Goal: Check status: Check status

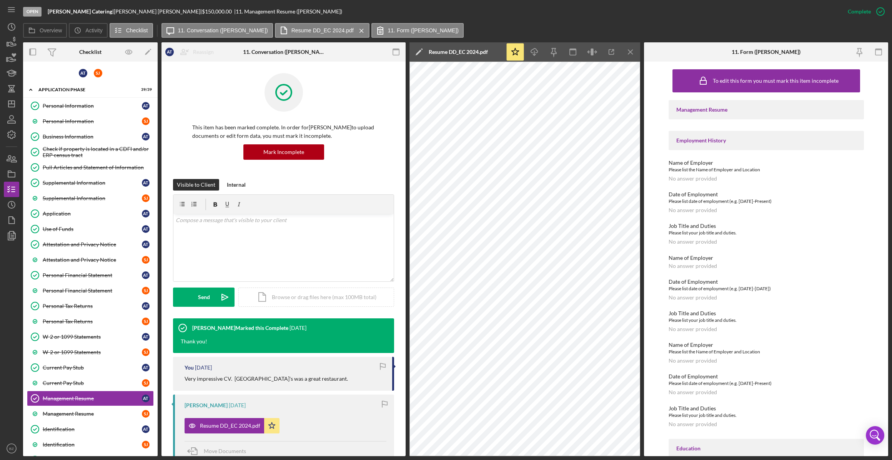
scroll to position [94, 0]
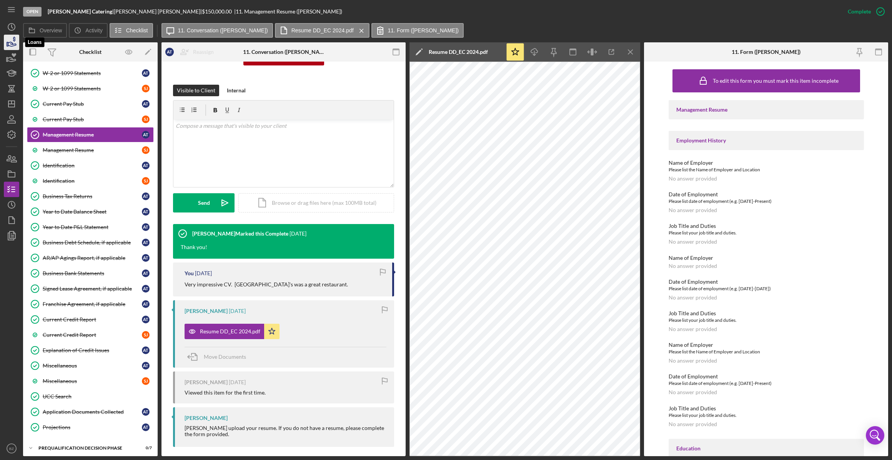
click at [11, 42] on icon "button" at bounding box center [12, 44] width 8 height 4
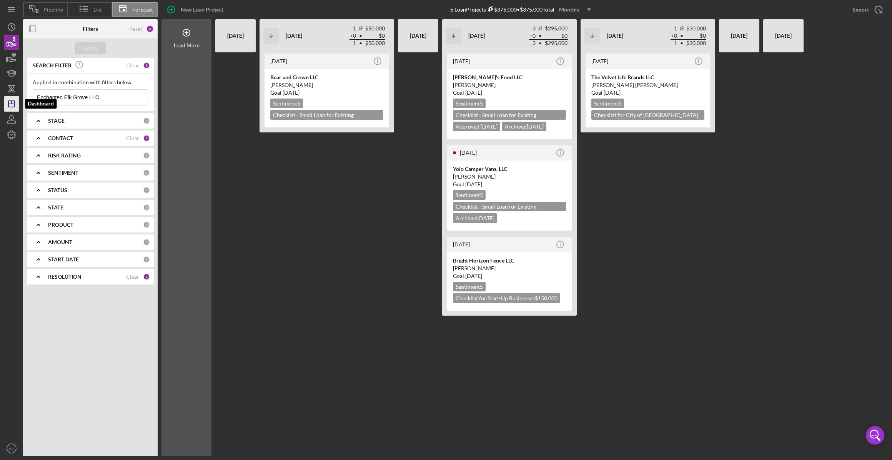
click at [12, 105] on icon "Icon/Dashboard" at bounding box center [11, 103] width 19 height 19
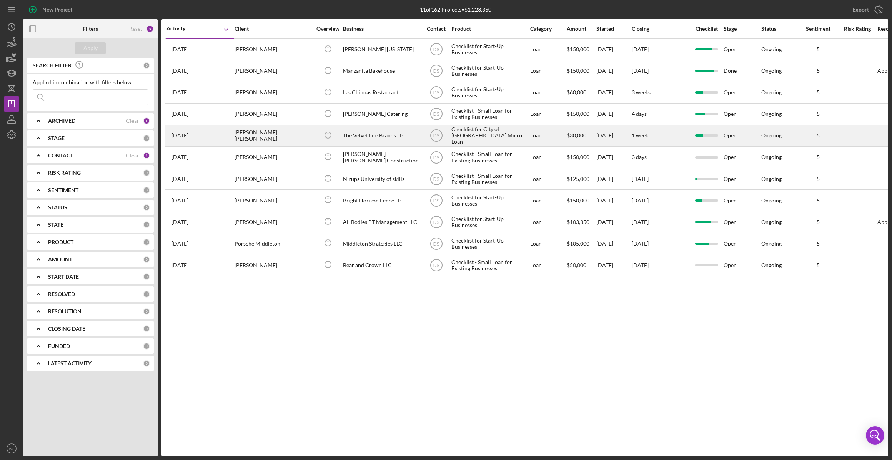
click at [245, 140] on div "[PERSON_NAME] [PERSON_NAME]" at bounding box center [273, 135] width 77 height 20
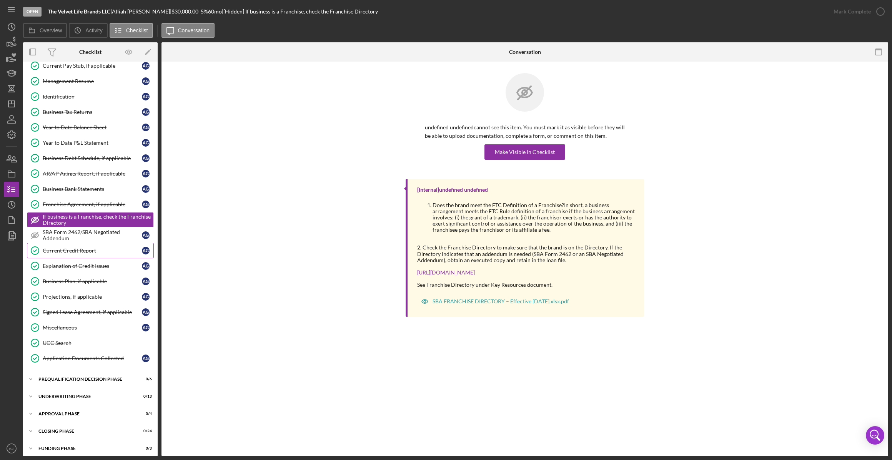
scroll to position [194, 0]
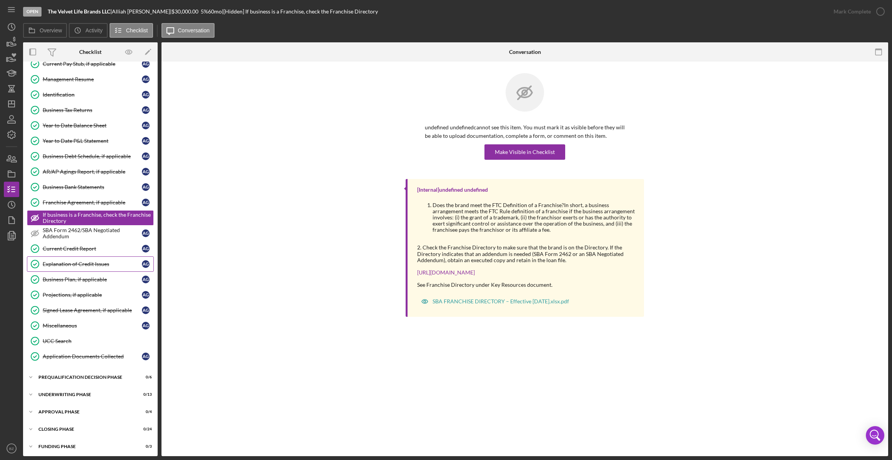
click at [79, 263] on div "Explanation of Credit Issues" at bounding box center [92, 264] width 99 height 6
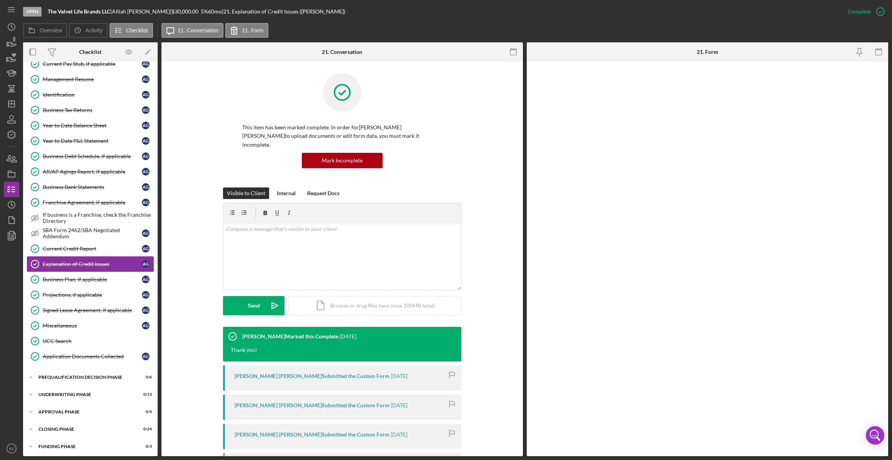
scroll to position [194, 0]
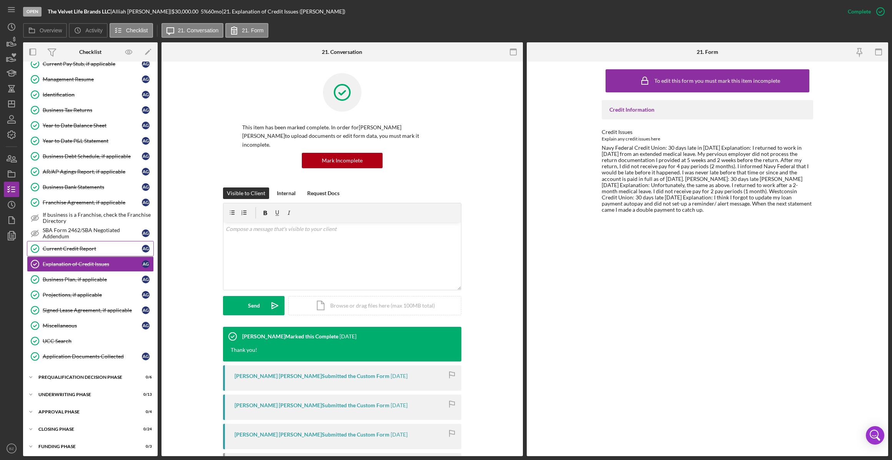
click at [62, 248] on div "Current Credit Report" at bounding box center [92, 248] width 99 height 6
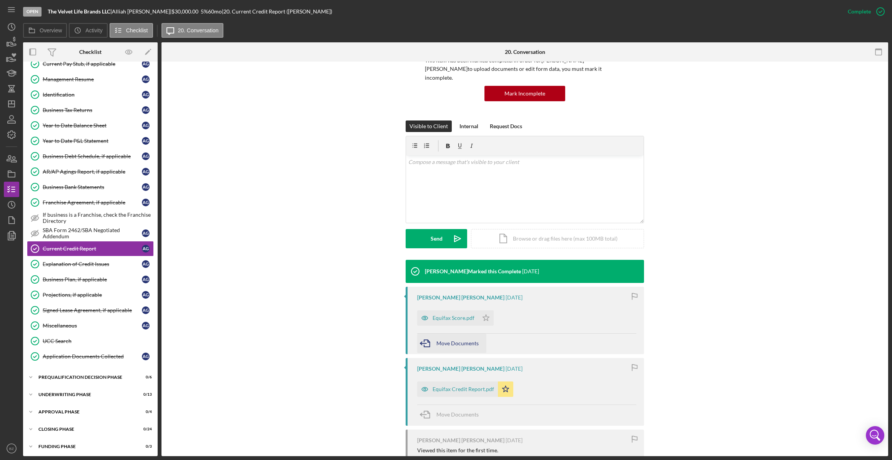
scroll to position [70, 0]
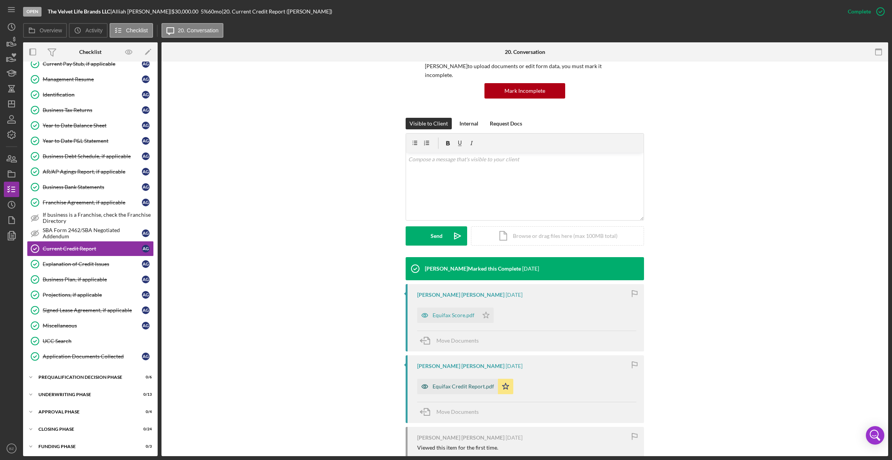
click at [446, 383] on div "Equifax Credit Report.pdf" at bounding box center [464, 386] width 62 height 6
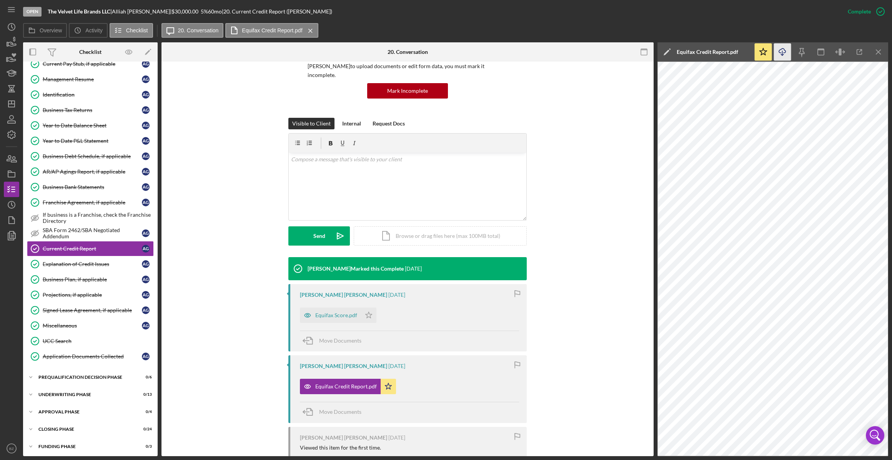
click at [783, 48] on icon "button" at bounding box center [782, 50] width 7 height 4
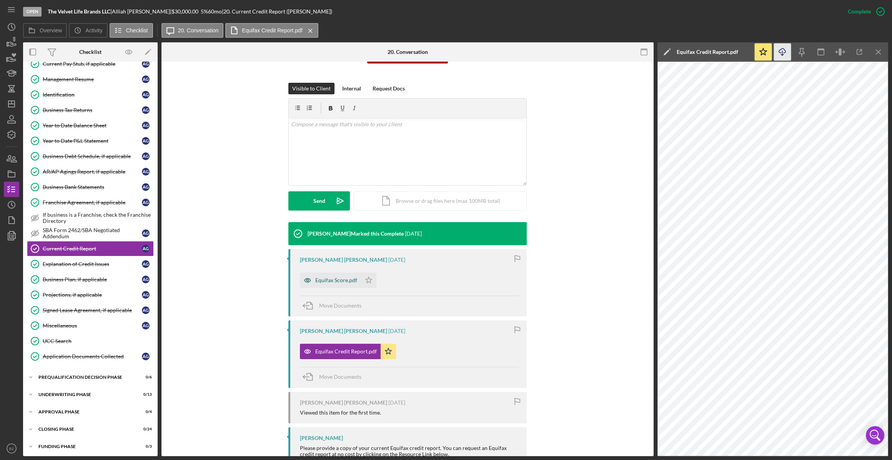
click at [335, 277] on div "Equifax Score.pdf" at bounding box center [336, 280] width 42 height 6
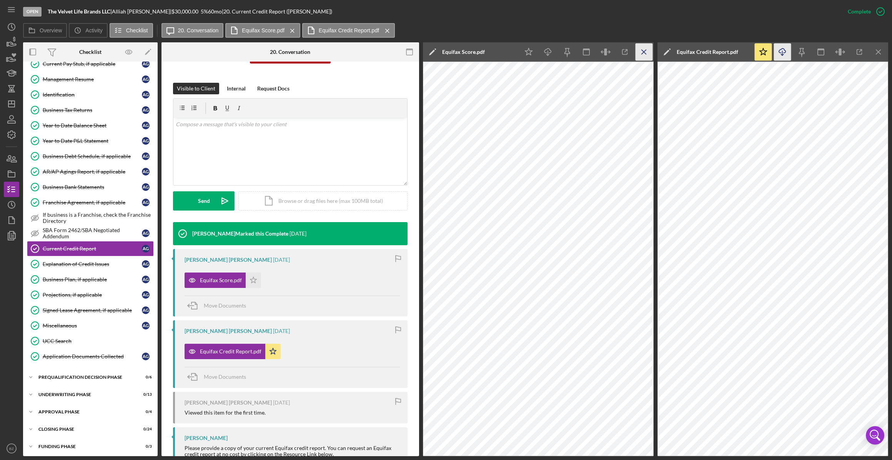
click at [647, 48] on icon "Icon/Menu Close" at bounding box center [644, 51] width 17 height 17
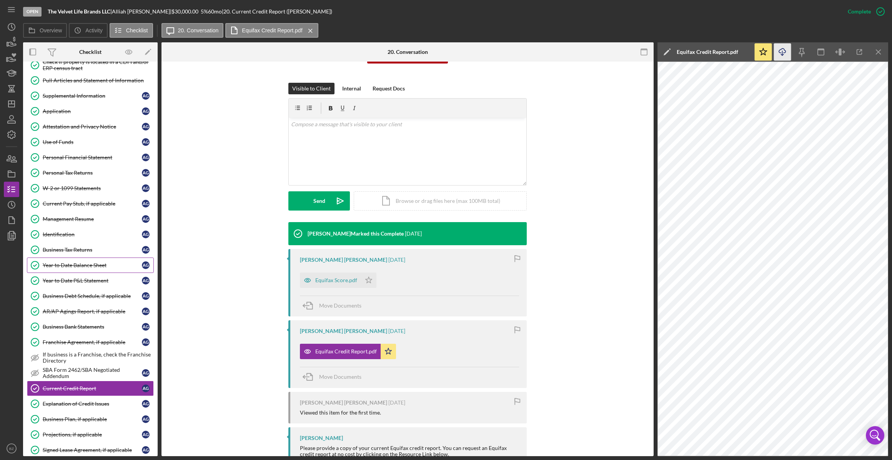
scroll to position [54, 0]
click at [91, 126] on div "Attestation and Privacy Notice" at bounding box center [92, 127] width 99 height 6
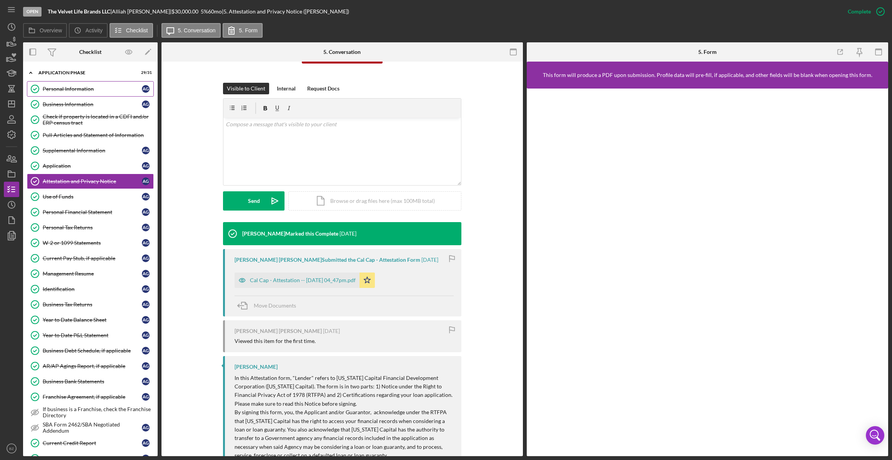
click at [82, 93] on link "Personal Information Personal Information A G" at bounding box center [90, 88] width 127 height 15
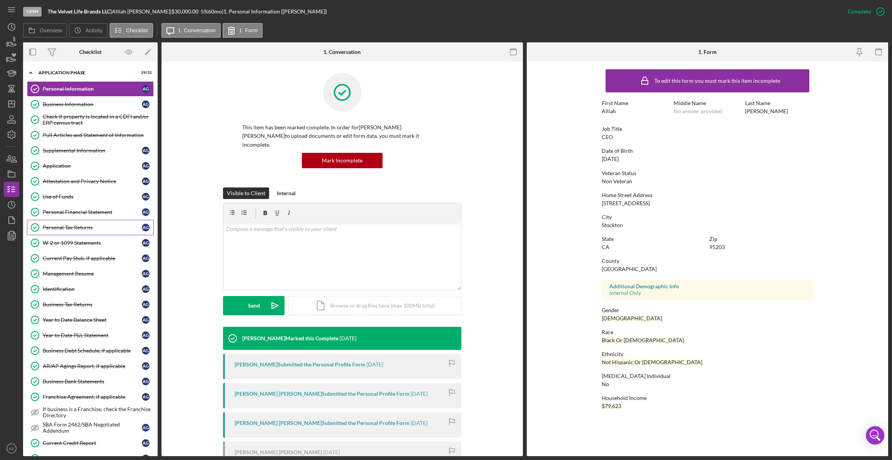
click at [73, 225] on div "Personal Tax Returns" at bounding box center [92, 227] width 99 height 6
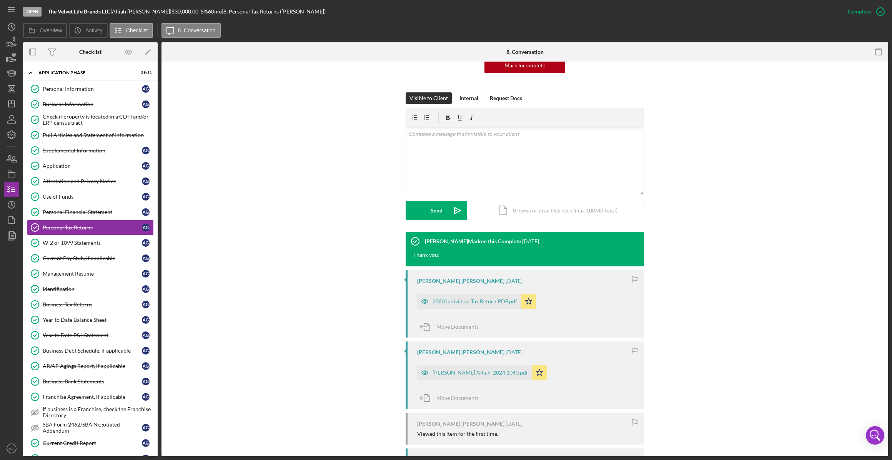
scroll to position [105, 0]
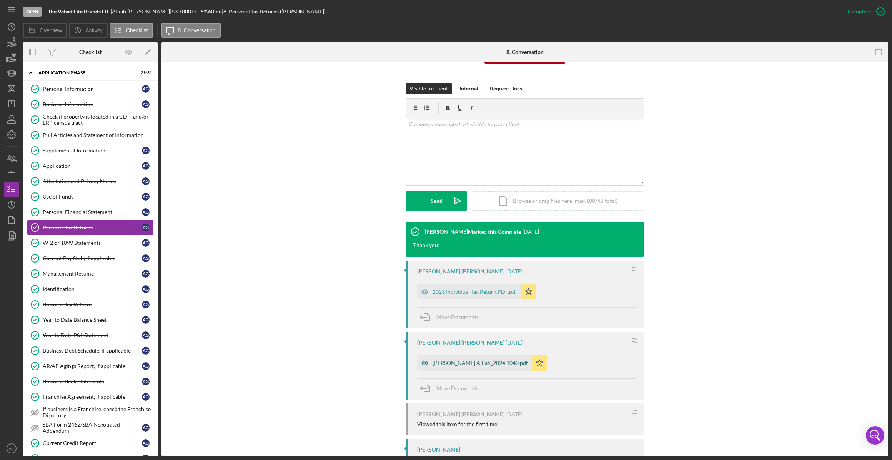
click at [454, 360] on div "[PERSON_NAME] Alliah_2024 1040.pdf" at bounding box center [480, 363] width 95 height 6
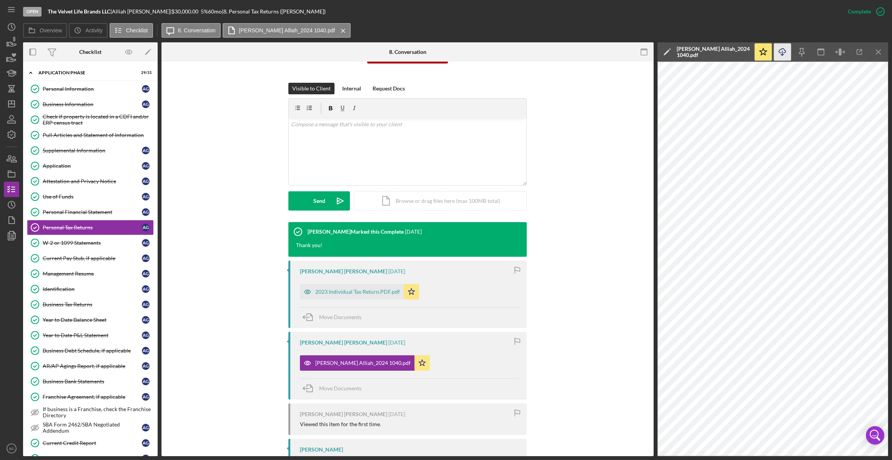
click at [780, 52] on icon "Icon/Download" at bounding box center [782, 51] width 17 height 17
click at [85, 91] on div "Personal Information" at bounding box center [92, 89] width 99 height 6
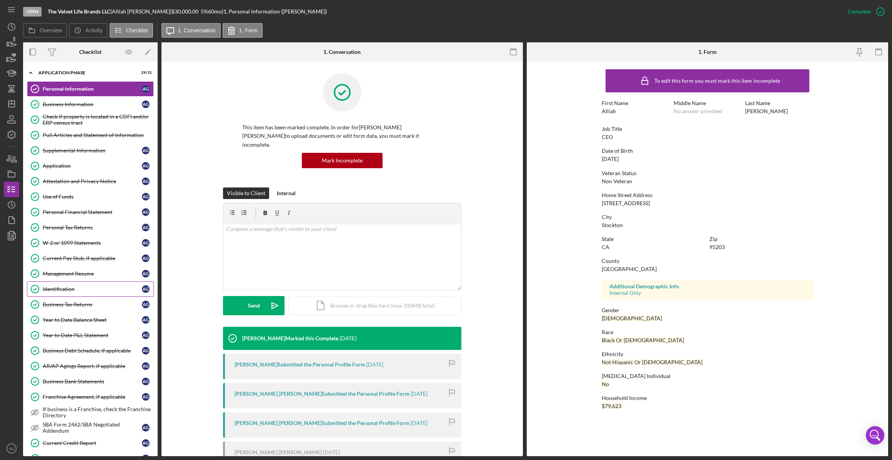
click at [73, 290] on div "Identification" at bounding box center [92, 289] width 99 height 6
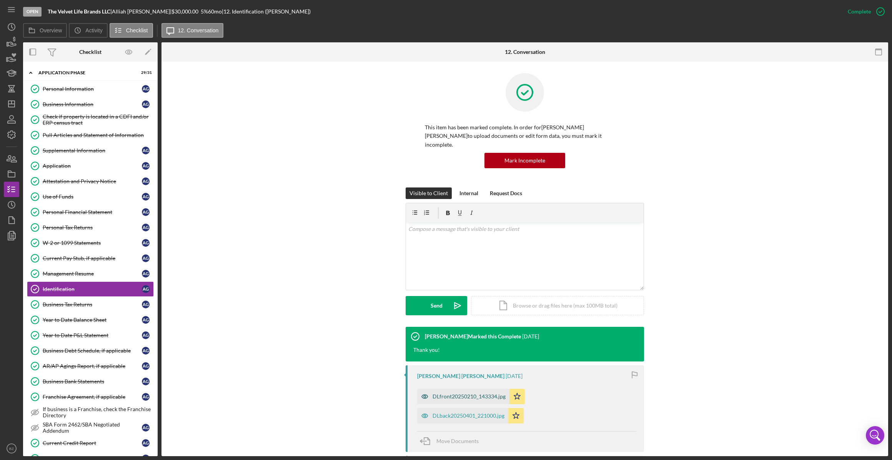
click at [454, 393] on div "DLfront20250210_143334.jpg" at bounding box center [469, 396] width 73 height 6
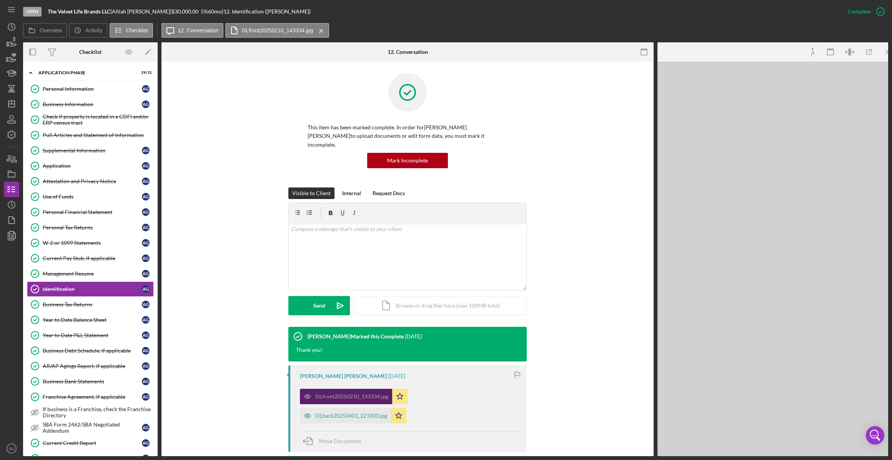
click at [454, 385] on div "DLfront20250210_143334.jpg Icon/Star DLback20250401_221000.jpg Icon/Star" at bounding box center [409, 404] width 219 height 38
